Goal: Task Accomplishment & Management: Manage account settings

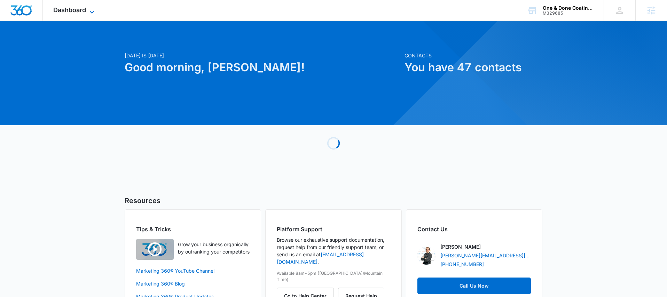
click at [88, 14] on icon at bounding box center [92, 12] width 8 height 8
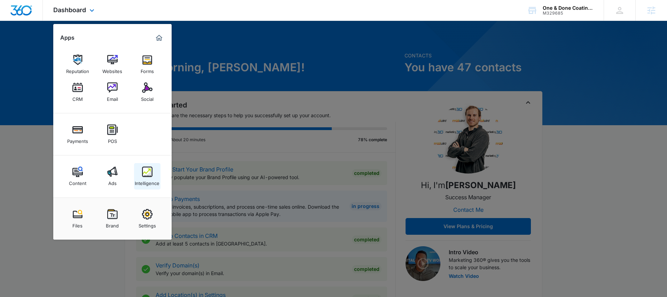
click at [142, 173] on img at bounding box center [147, 172] width 10 height 10
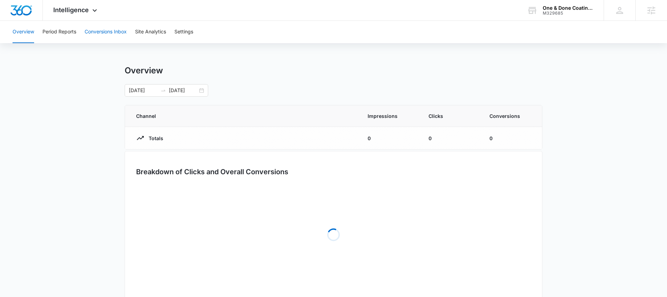
click at [94, 33] on button "Conversions Inbox" at bounding box center [106, 32] width 42 height 22
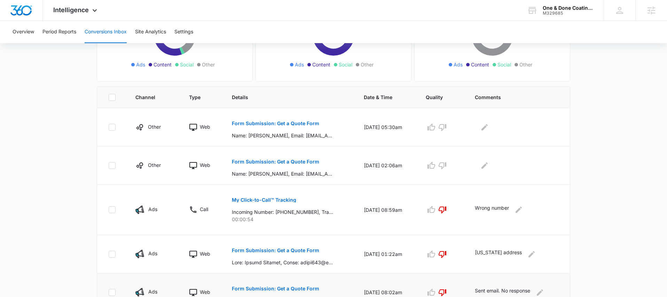
scroll to position [109, 0]
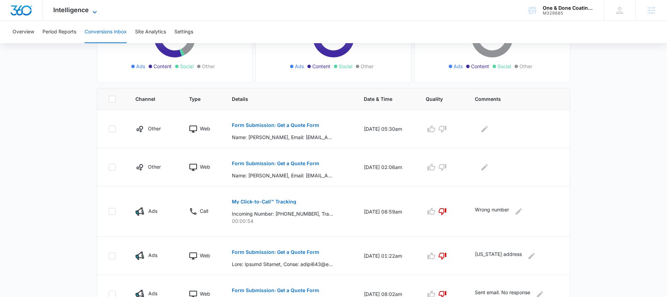
click at [95, 12] on icon at bounding box center [95, 12] width 4 height 2
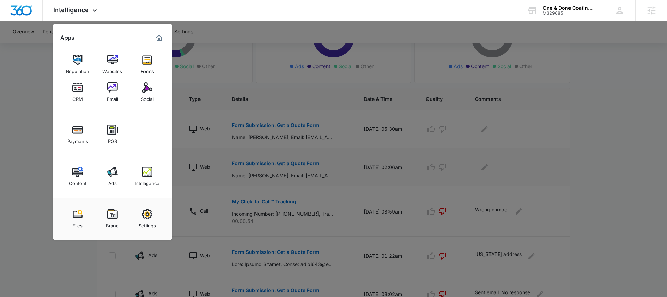
click at [116, 171] on img at bounding box center [112, 172] width 10 height 10
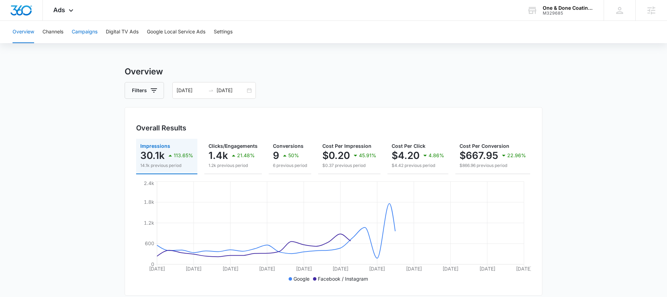
click at [86, 33] on button "Campaigns" at bounding box center [85, 32] width 26 height 22
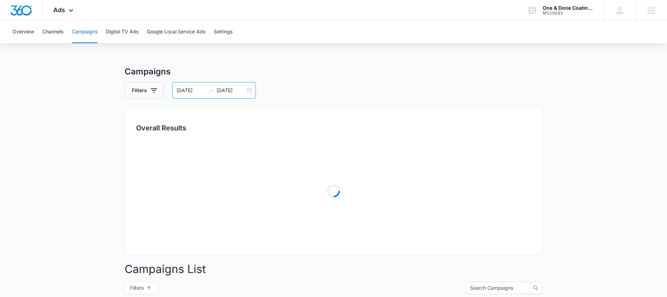
click at [246, 90] on div "[DATE] [DATE]" at bounding box center [213, 90] width 83 height 17
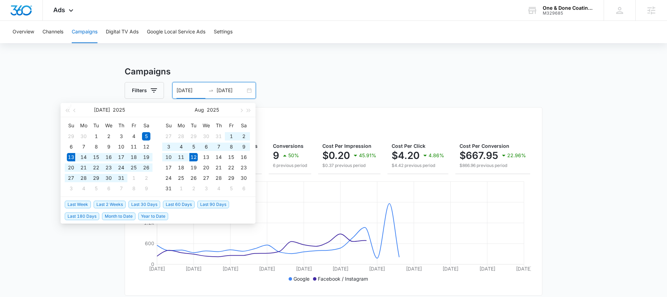
click at [143, 206] on span "Last 30 Days" at bounding box center [144, 205] width 32 height 8
type input "[DATE]"
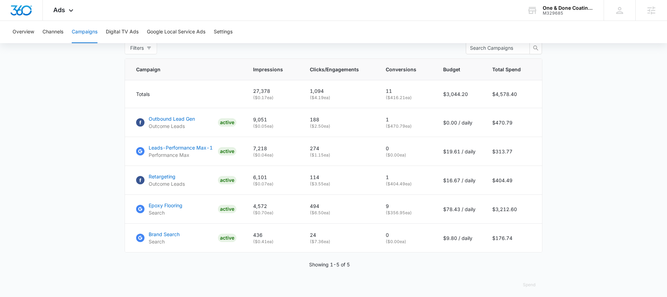
scroll to position [284, 0]
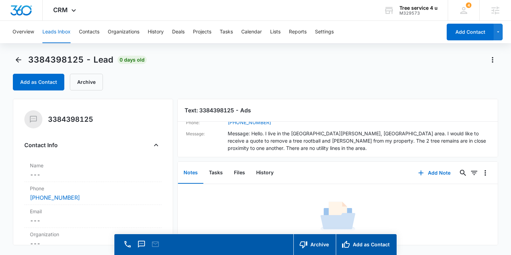
scroll to position [35, 0]
